Goal: Information Seeking & Learning: Learn about a topic

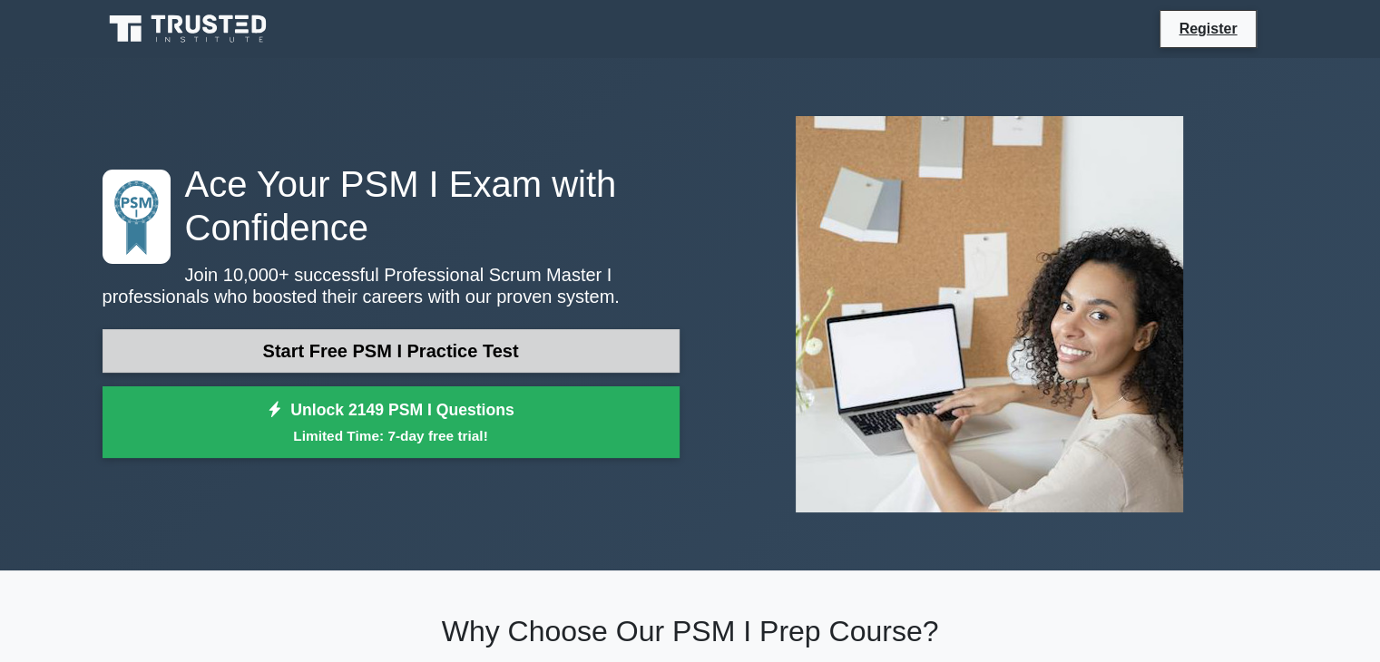
click at [484, 342] on link "Start Free PSM I Practice Test" at bounding box center [391, 351] width 577 height 44
click at [376, 340] on link "Start Free PSM I Practice Test" at bounding box center [391, 351] width 577 height 44
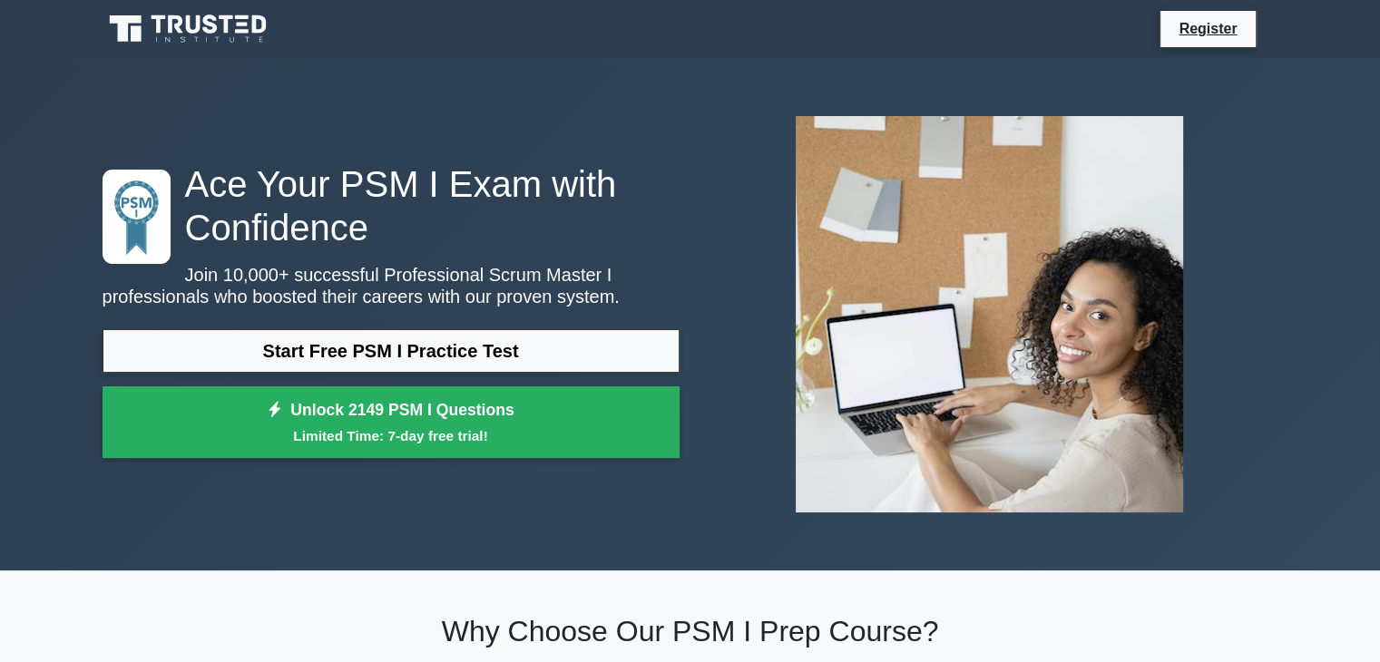
click at [174, 36] on icon at bounding box center [190, 29] width 174 height 34
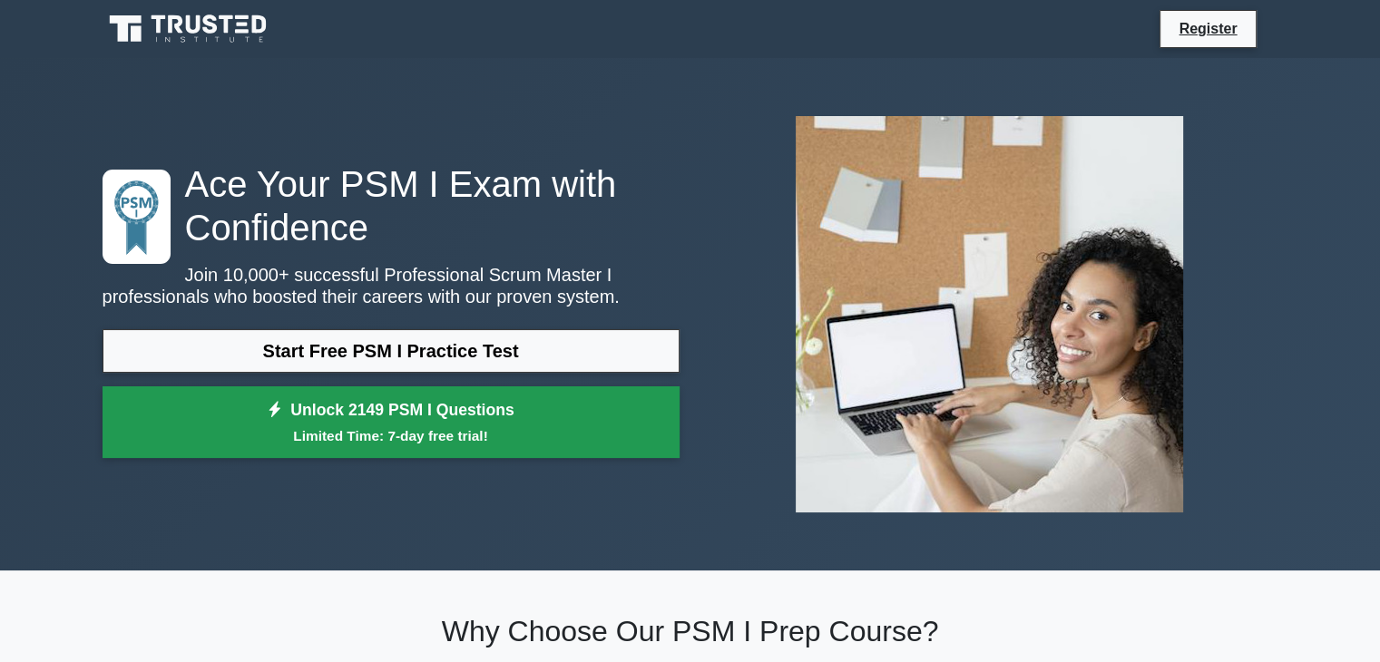
click at [402, 415] on link "Unlock 2149 PSM I Questions Limited Time: 7-day free trial!" at bounding box center [391, 422] width 577 height 73
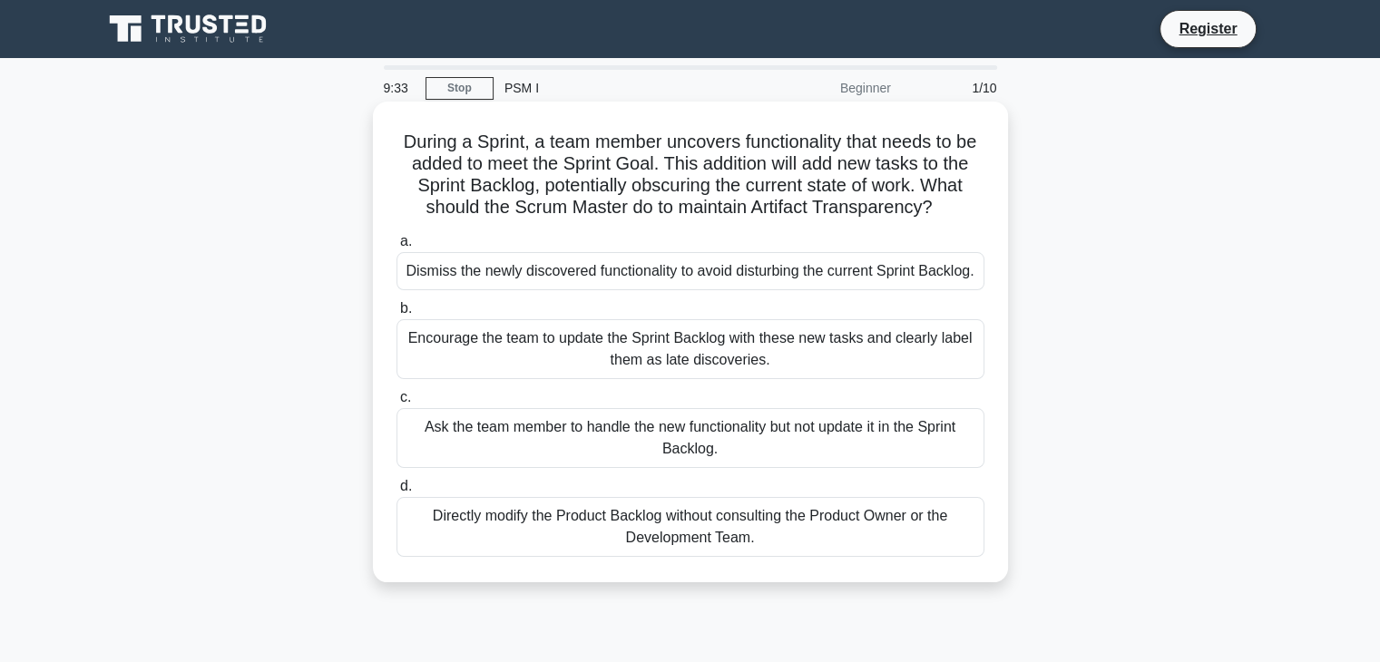
click at [551, 288] on div "Dismiss the newly discovered functionality to avoid disturbing the current Spri…" at bounding box center [690, 271] width 588 height 38
click at [396, 248] on input "a. Dismiss the newly discovered functionality to avoid disturbing the current S…" at bounding box center [396, 242] width 0 height 12
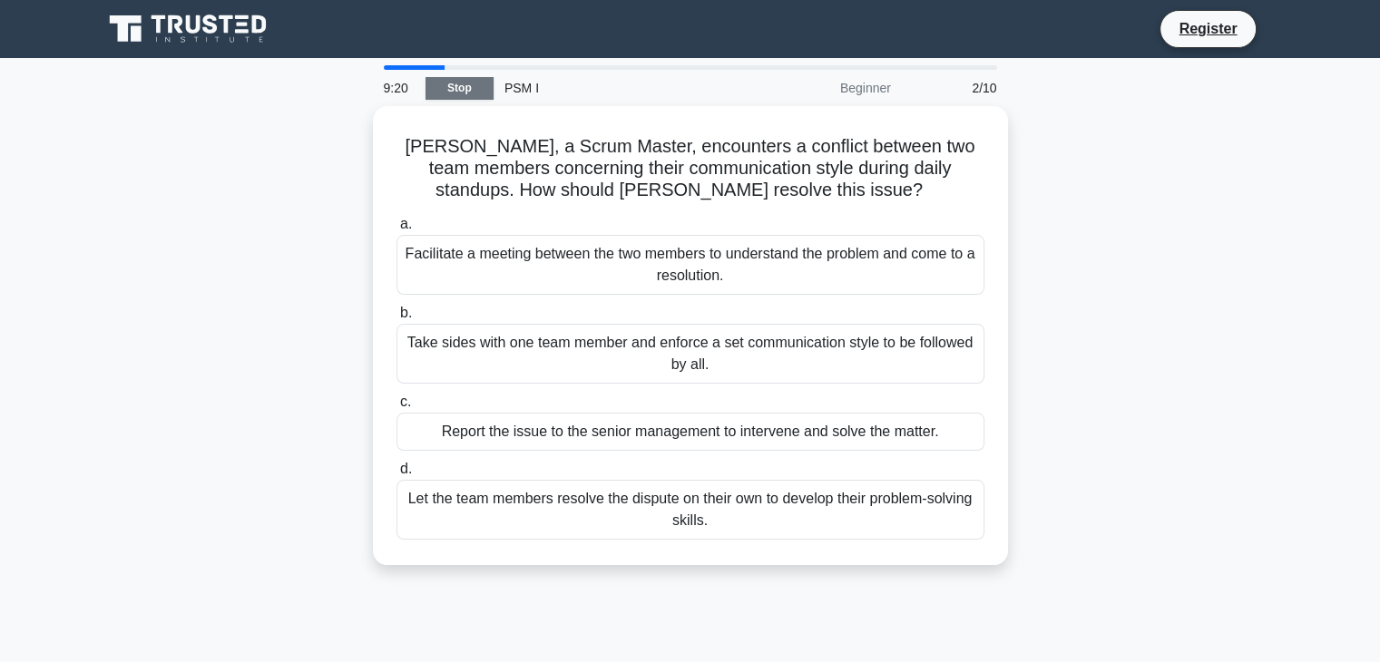
click at [465, 91] on link "Stop" at bounding box center [459, 88] width 68 height 23
